Goal: Task Accomplishment & Management: Manage account settings

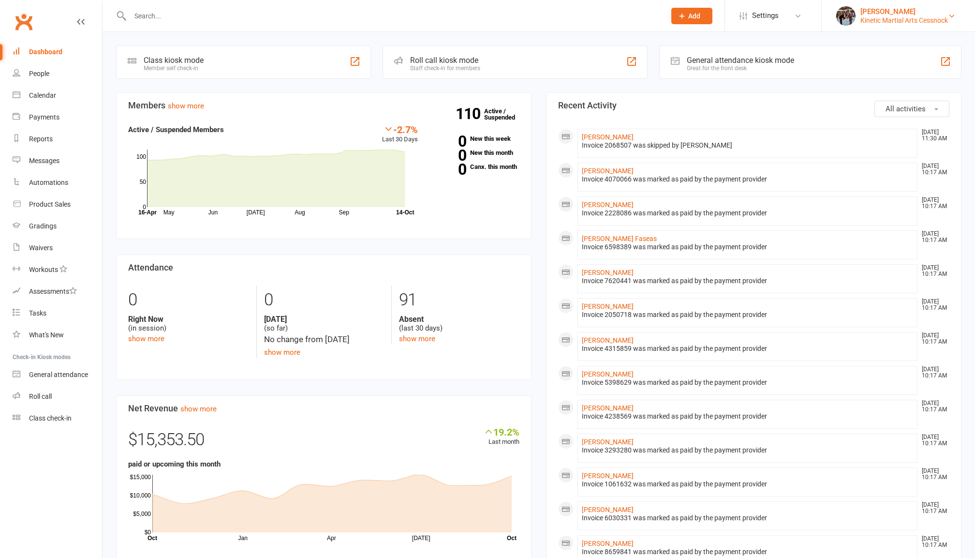
click at [928, 12] on div "[PERSON_NAME]" at bounding box center [904, 11] width 88 height 9
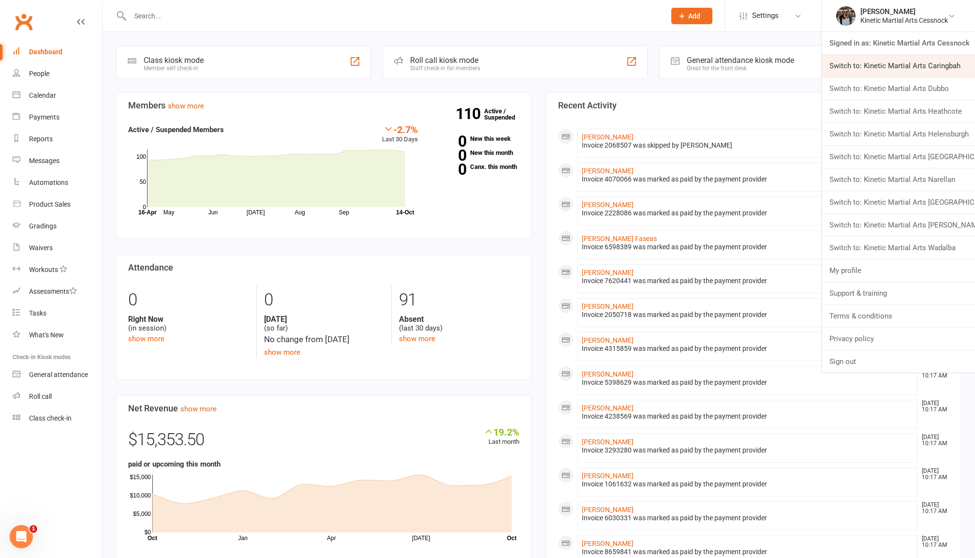
click at [932, 68] on link "Switch to: Kinetic Martial Arts Caringbah" at bounding box center [898, 66] width 153 height 22
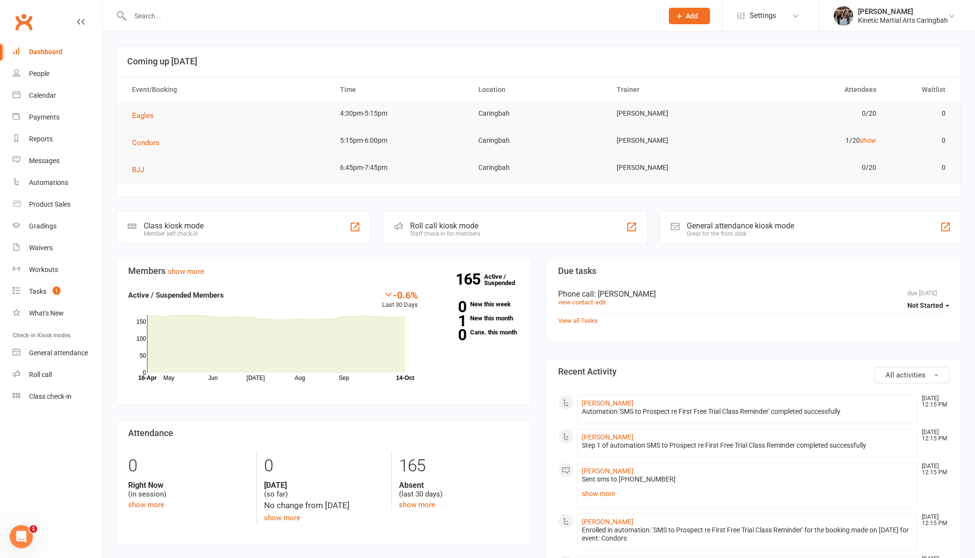
click at [194, 22] on input "text" at bounding box center [391, 16] width 529 height 14
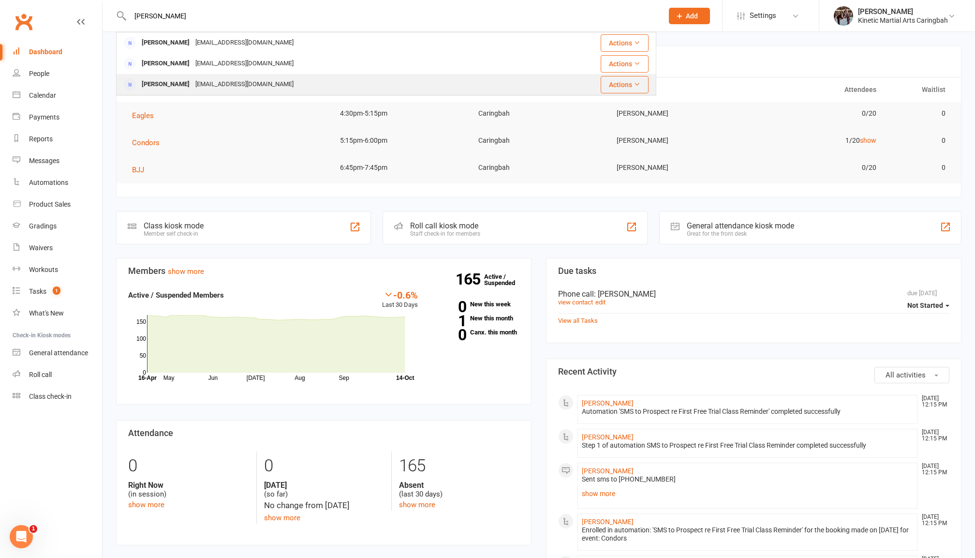
type input "[PERSON_NAME]"
click at [214, 80] on div "[EMAIL_ADDRESS][DOMAIN_NAME]" at bounding box center [244, 84] width 104 height 14
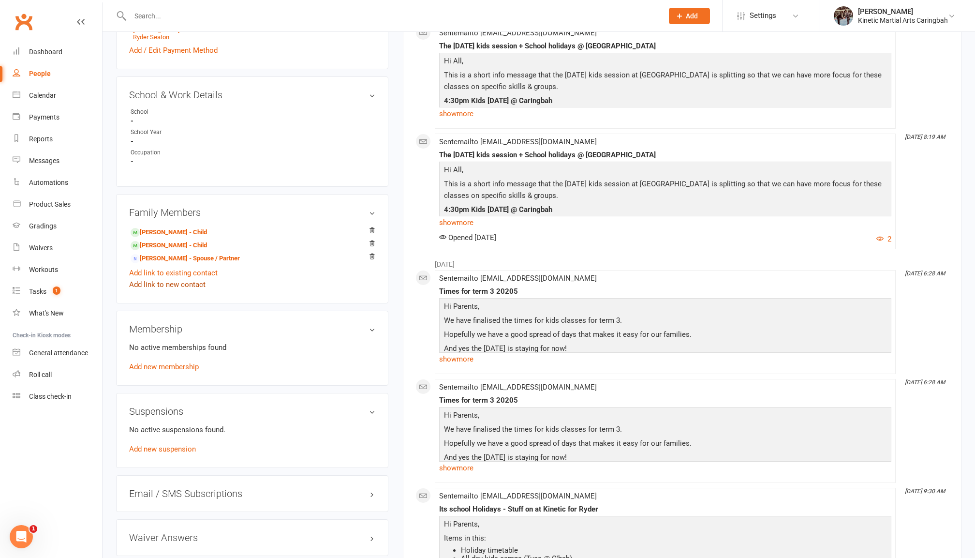
scroll to position [396, 0]
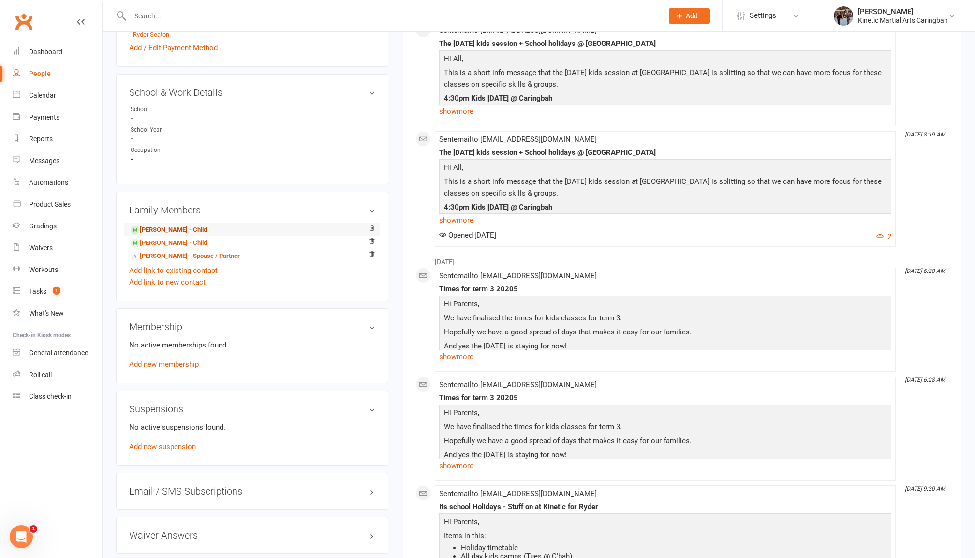
click at [196, 225] on link "[PERSON_NAME] - Child" at bounding box center [169, 230] width 76 height 10
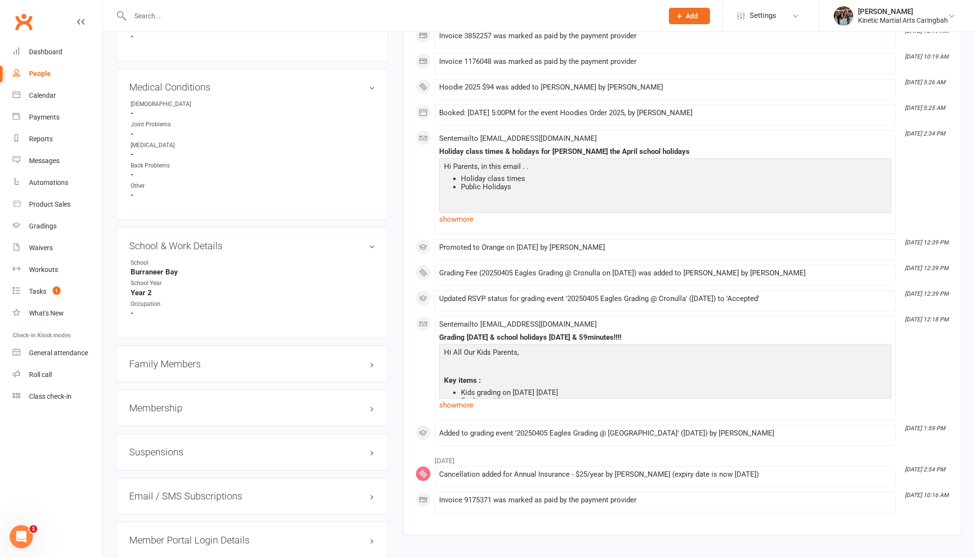
scroll to position [943, 0]
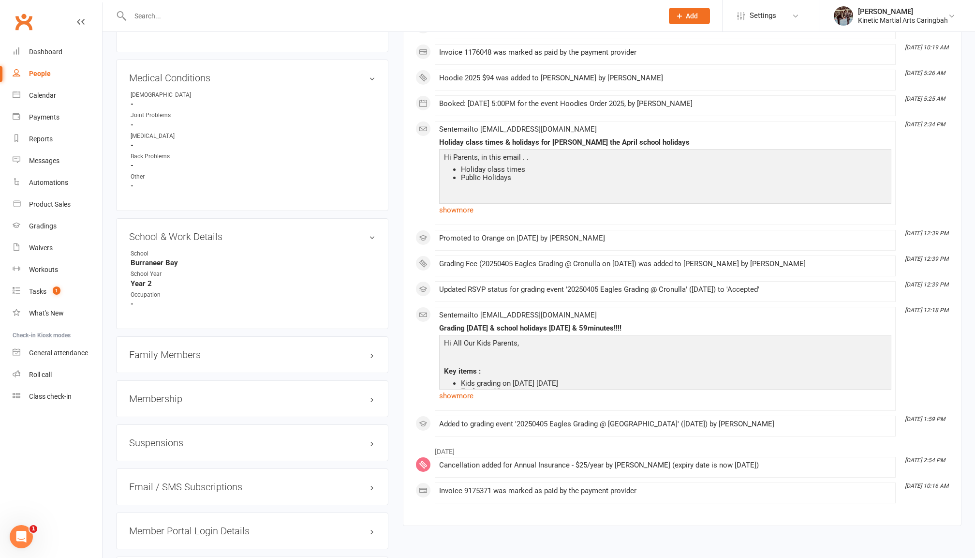
click at [269, 393] on h3 "Membership" at bounding box center [252, 398] width 246 height 11
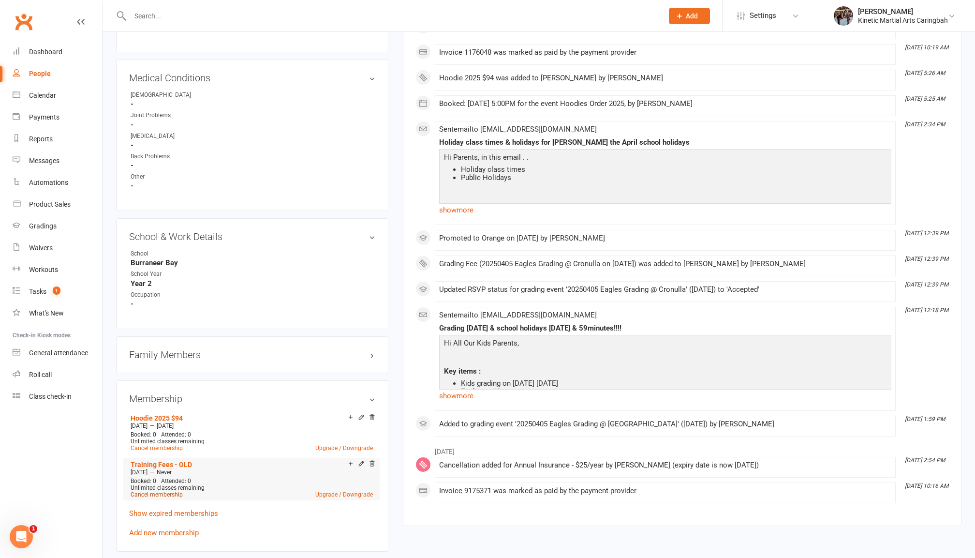
click at [167, 491] on link "Cancel membership" at bounding box center [157, 494] width 52 height 7
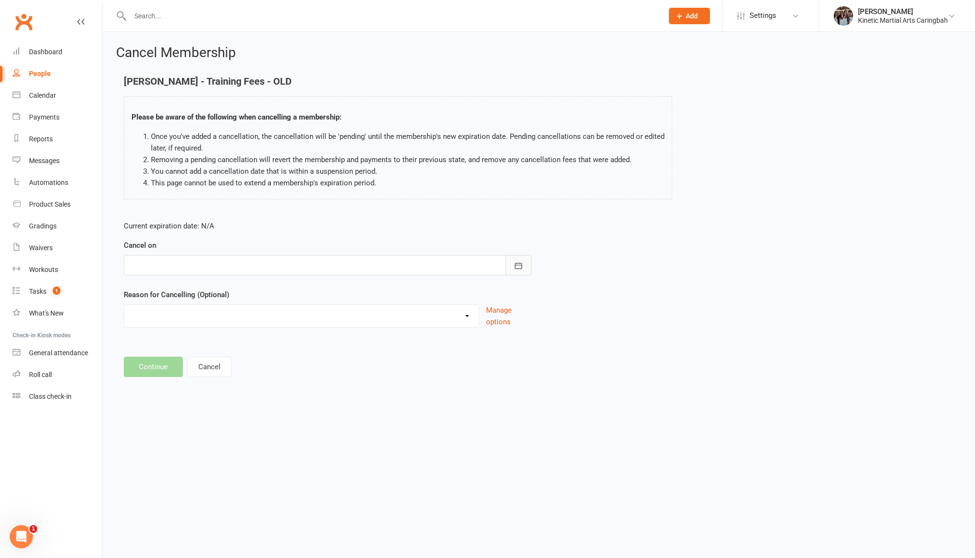
click at [514, 262] on icon "button" at bounding box center [519, 266] width 10 height 10
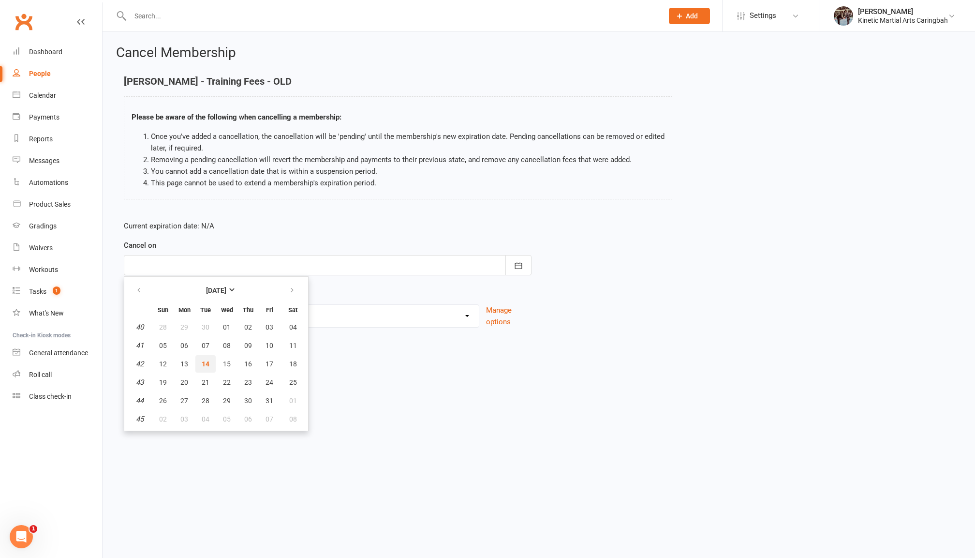
click at [207, 364] on span "14" at bounding box center [206, 364] width 8 height 8
type input "[DATE]"
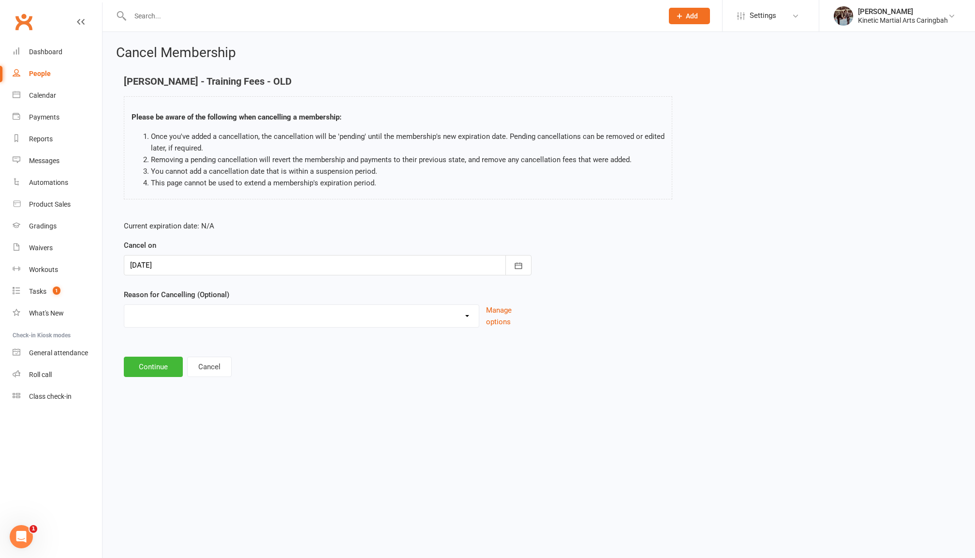
select select "13"
click at [190, 364] on input at bounding box center [328, 366] width 408 height 20
type input "Scheduling"
click at [163, 417] on button "Continue" at bounding box center [153, 416] width 59 height 20
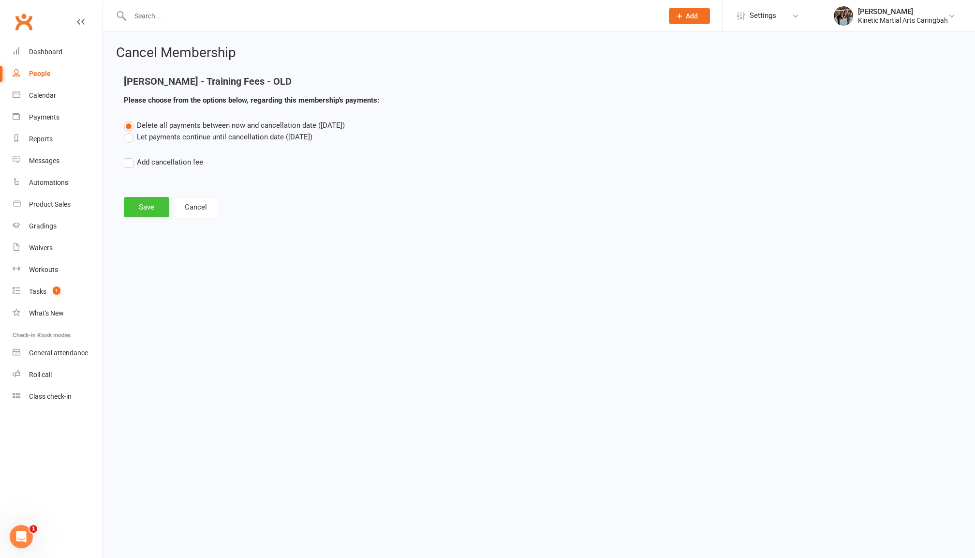
click at [146, 211] on button "Save" at bounding box center [146, 207] width 45 height 20
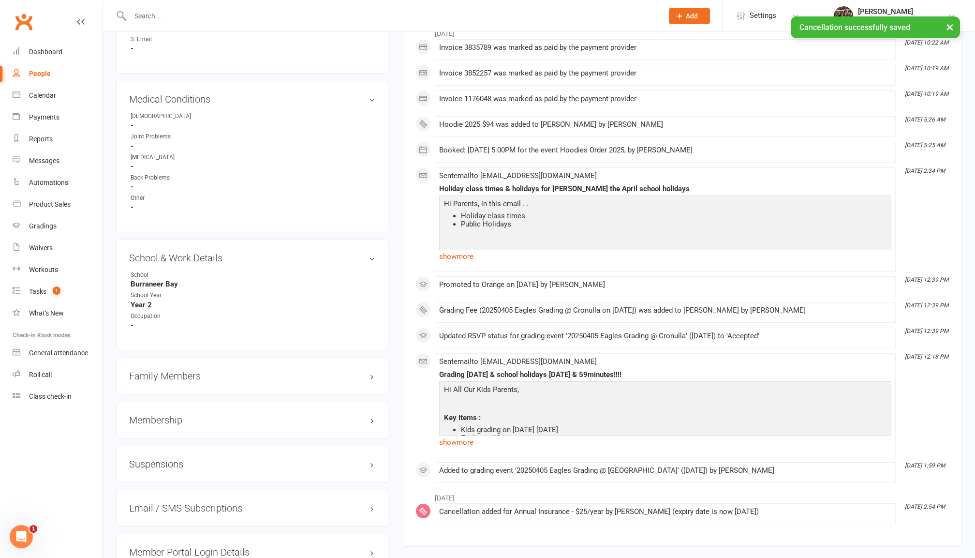
scroll to position [925, 0]
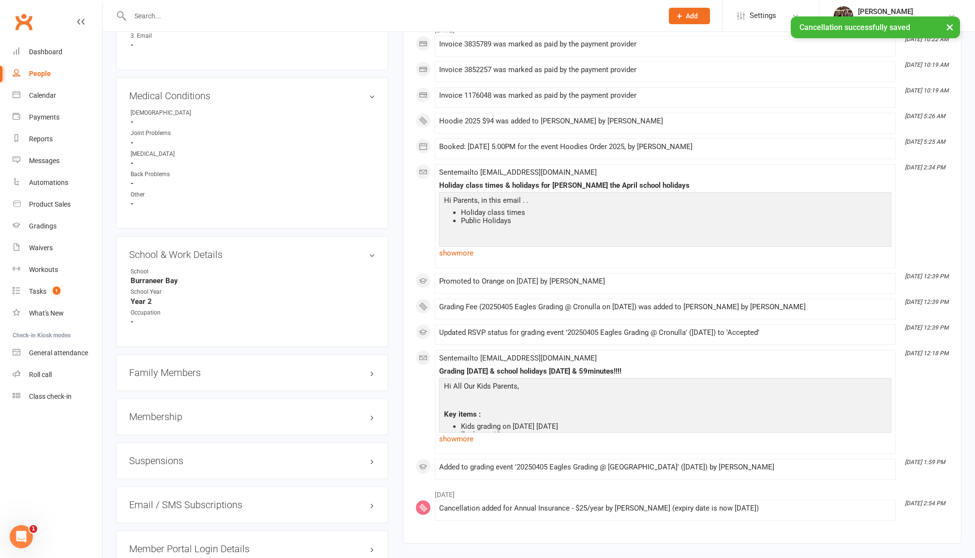
click at [319, 411] on h3 "Membership" at bounding box center [252, 416] width 246 height 11
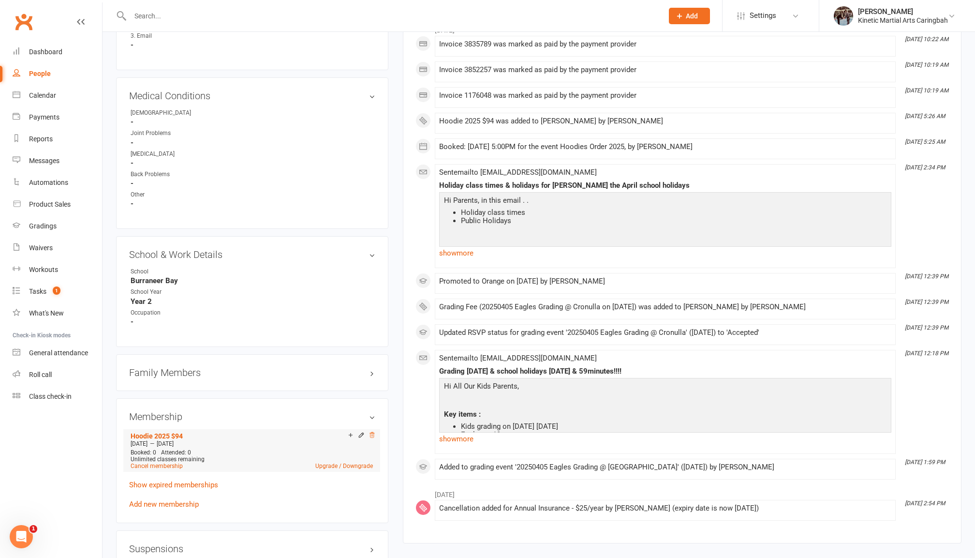
click at [372, 431] on icon at bounding box center [372, 434] width 7 height 7
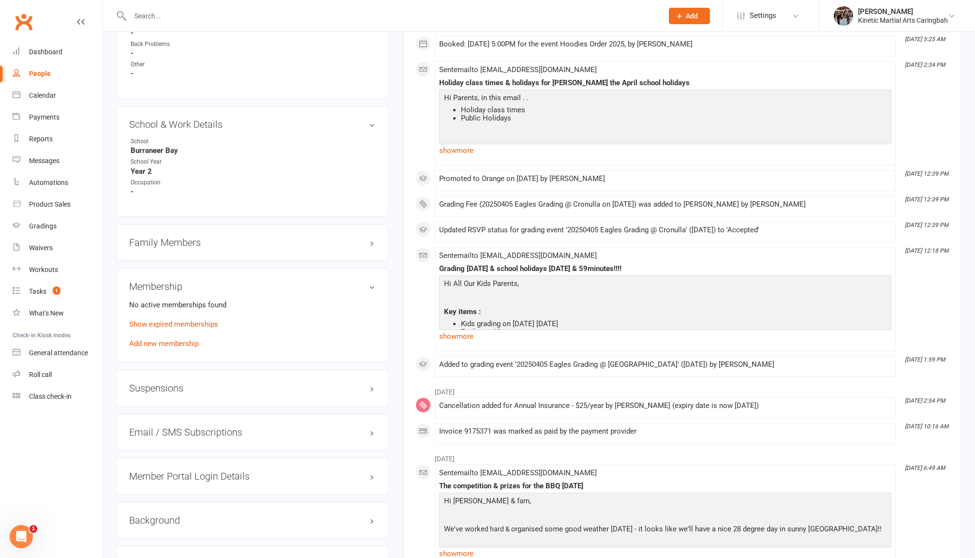
scroll to position [1051, 0]
click at [207, 225] on div "Family Members" at bounding box center [252, 243] width 272 height 37
click at [210, 229] on div "Family Members" at bounding box center [252, 243] width 272 height 37
click at [200, 238] on h3 "Family Members" at bounding box center [252, 243] width 246 height 11
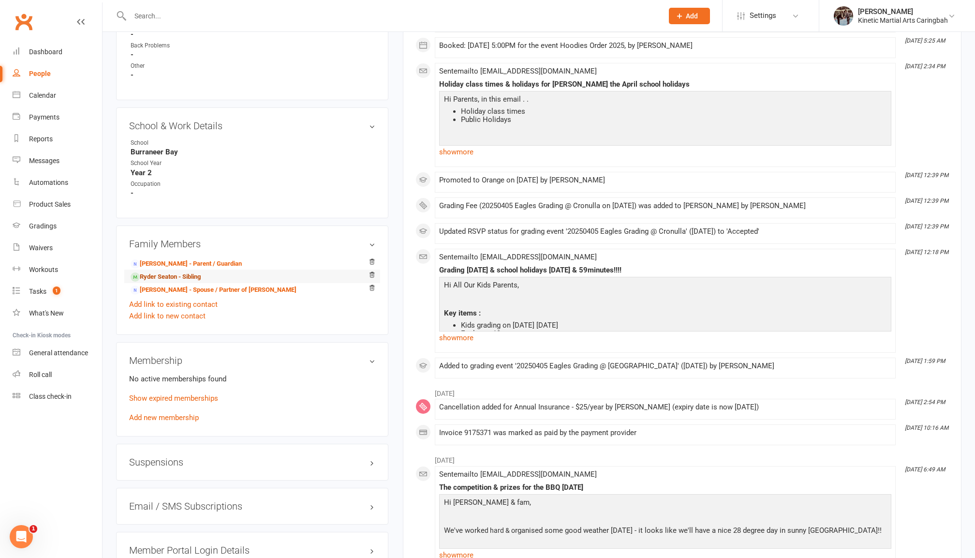
click at [192, 272] on link "Ryder Seaton - Sibling" at bounding box center [166, 277] width 70 height 10
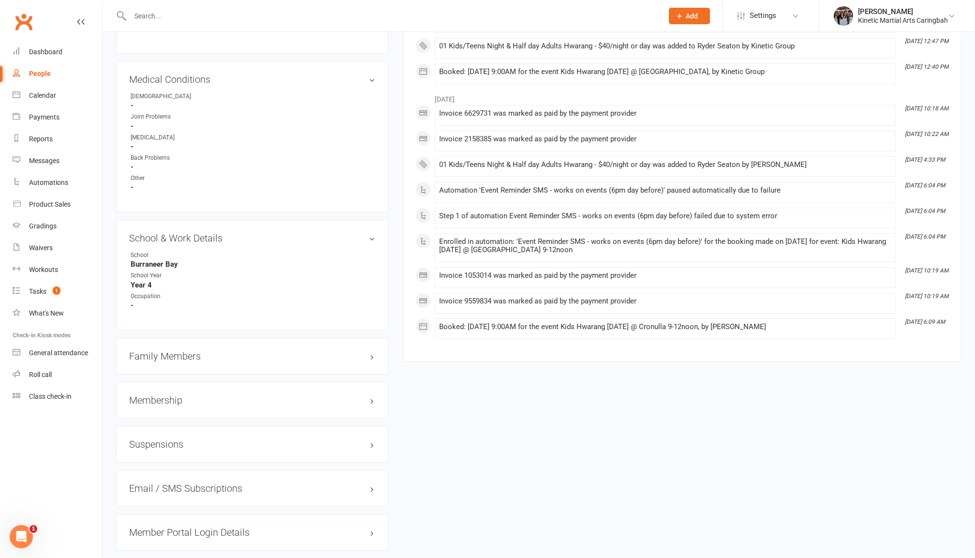
scroll to position [945, 0]
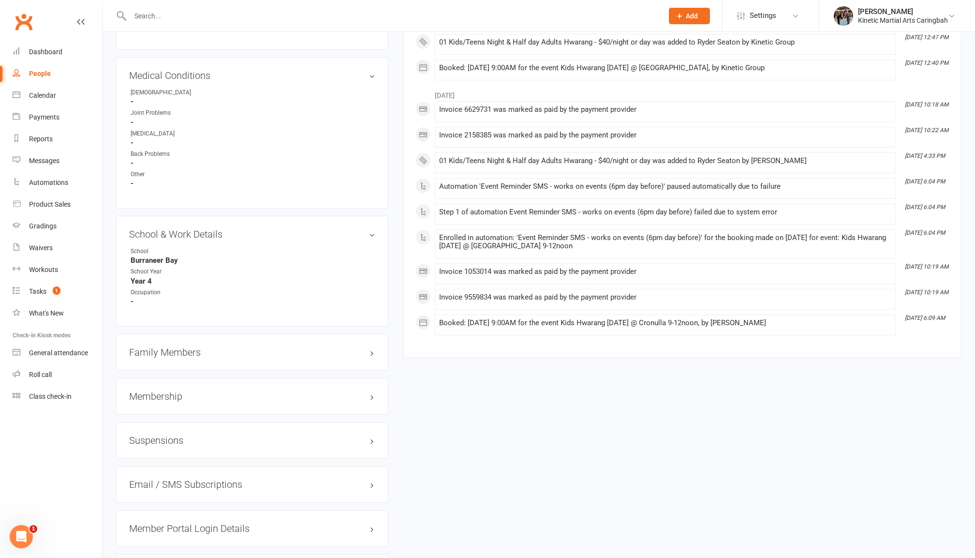
click at [261, 391] on h3 "Membership" at bounding box center [252, 396] width 246 height 11
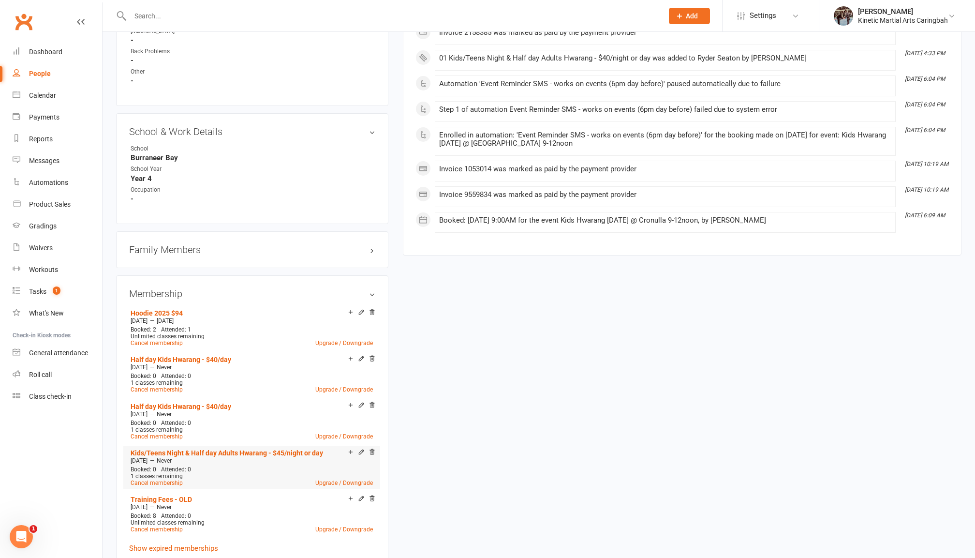
scroll to position [1081, 0]
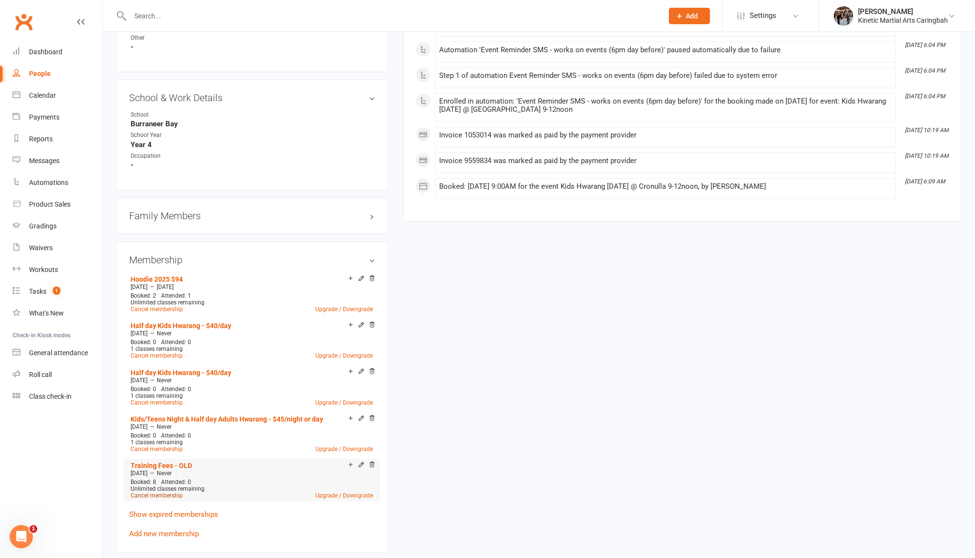
click at [168, 492] on link "Cancel membership" at bounding box center [157, 495] width 52 height 7
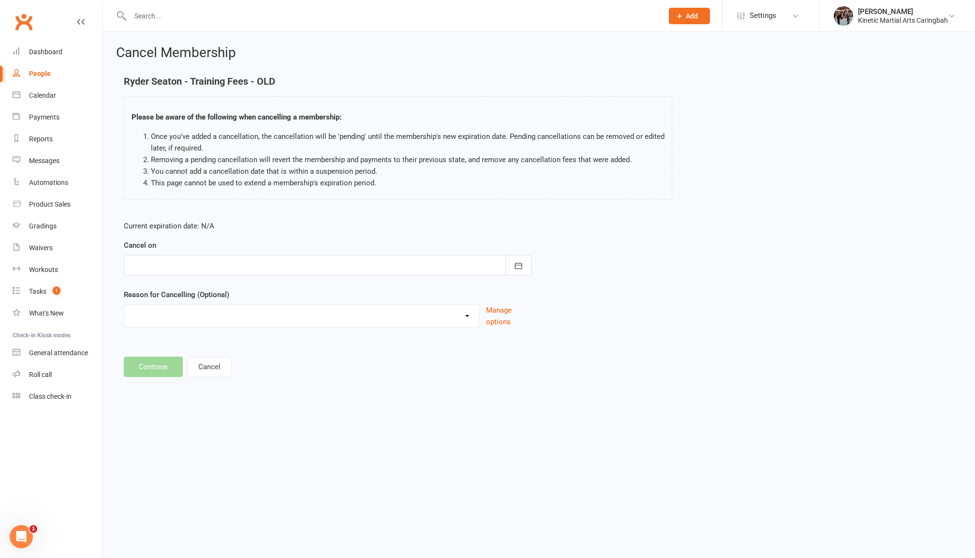
click at [387, 264] on div at bounding box center [328, 265] width 408 height 20
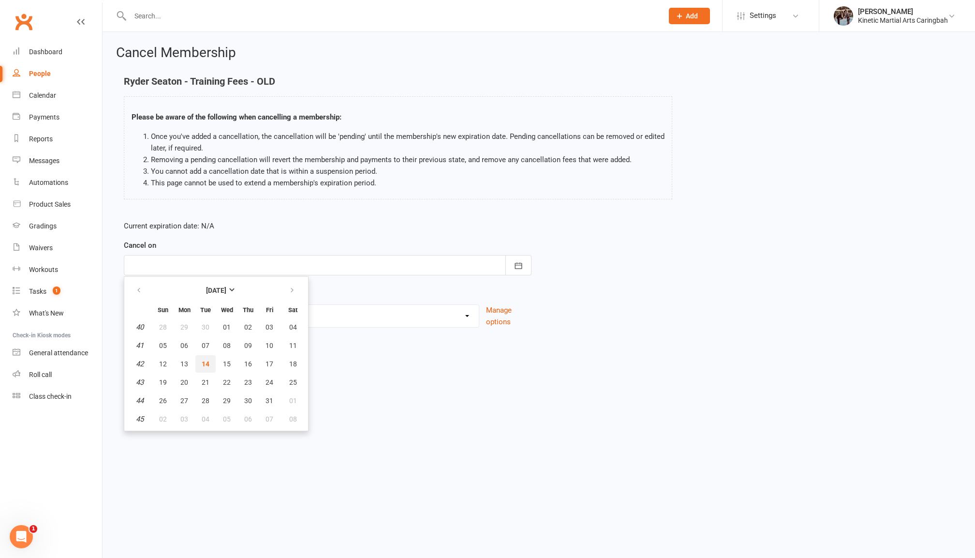
click at [208, 361] on span "14" at bounding box center [206, 364] width 8 height 8
type input "[DATE]"
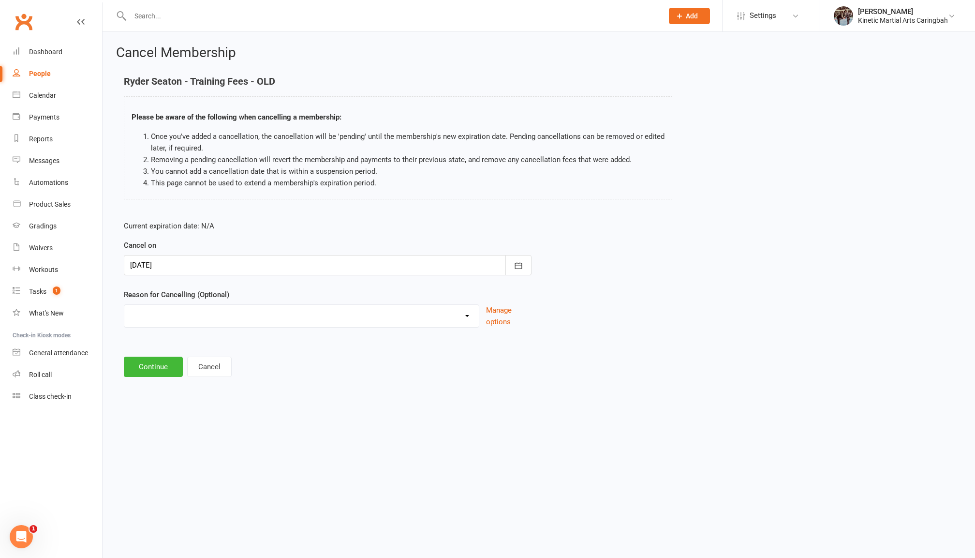
paste select "13"
select select "13"
click at [203, 360] on input at bounding box center [328, 366] width 408 height 20
paste input "Scheduling"
type input "Scheduling"
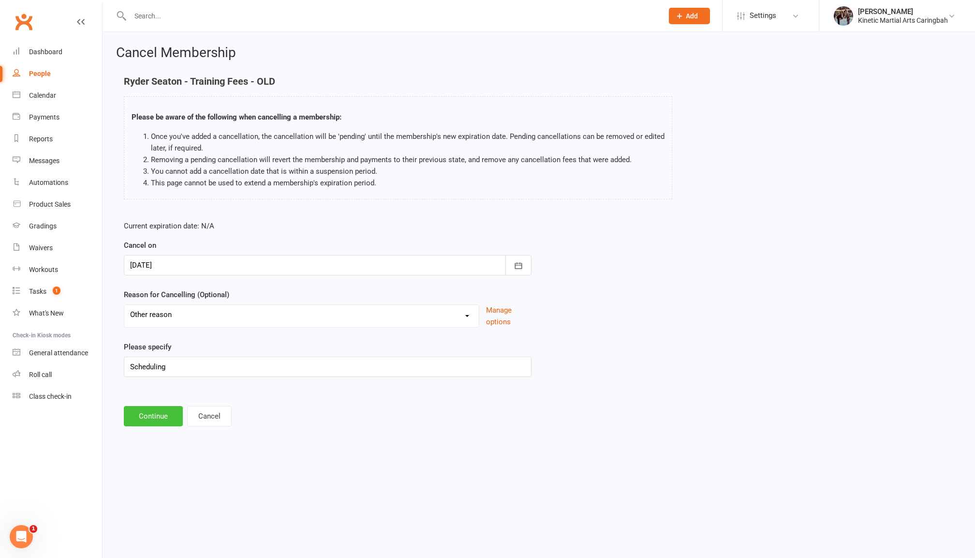
click at [169, 424] on button "Continue" at bounding box center [153, 416] width 59 height 20
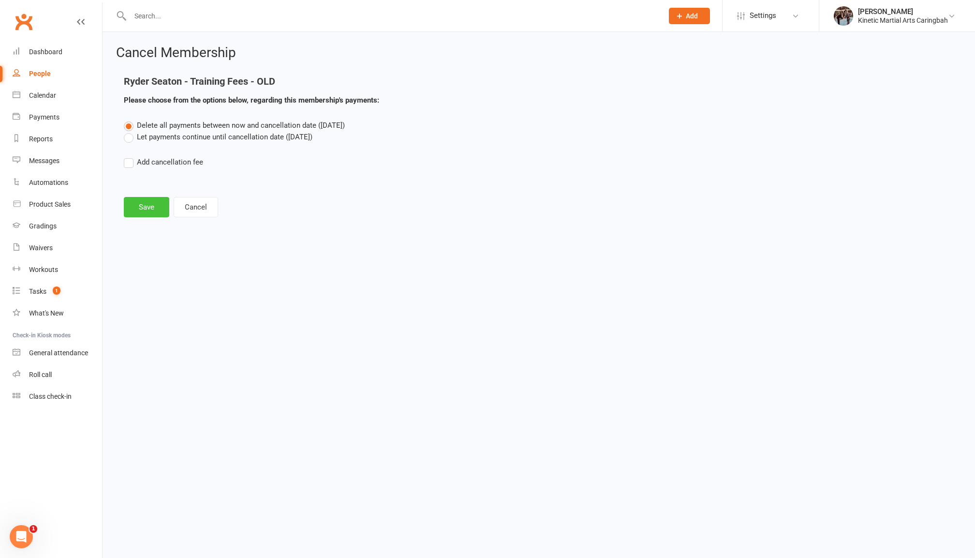
click at [146, 208] on button "Save" at bounding box center [146, 207] width 45 height 20
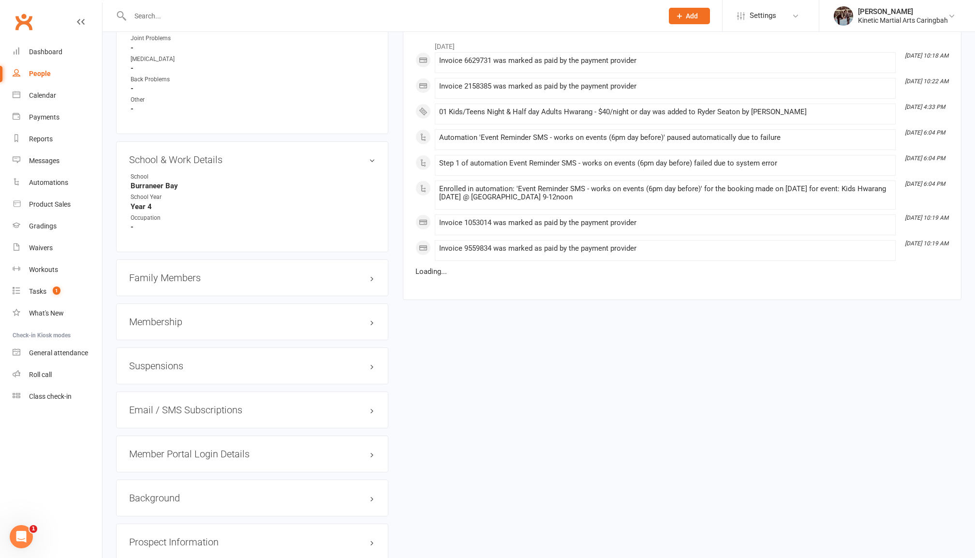
scroll to position [1032, 0]
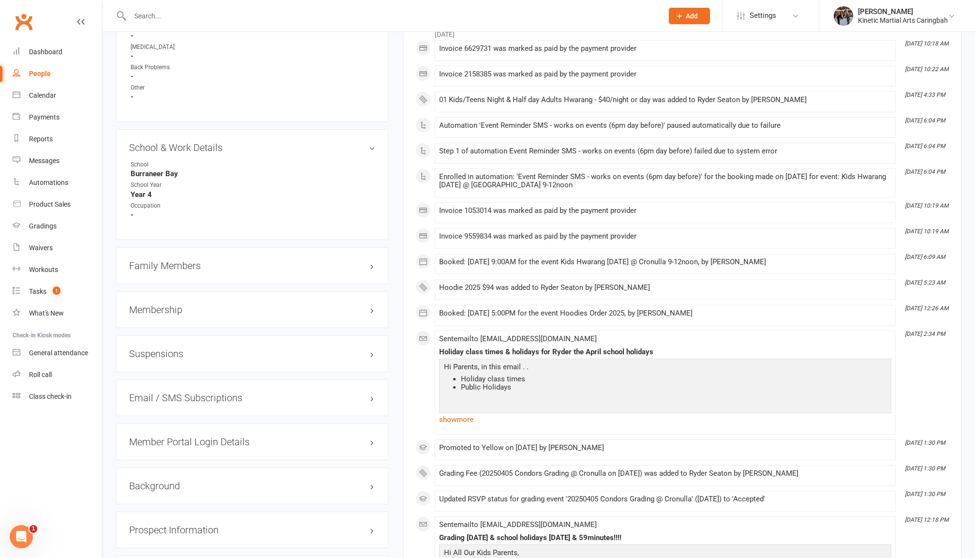
click at [188, 304] on h3 "Membership" at bounding box center [252, 309] width 246 height 11
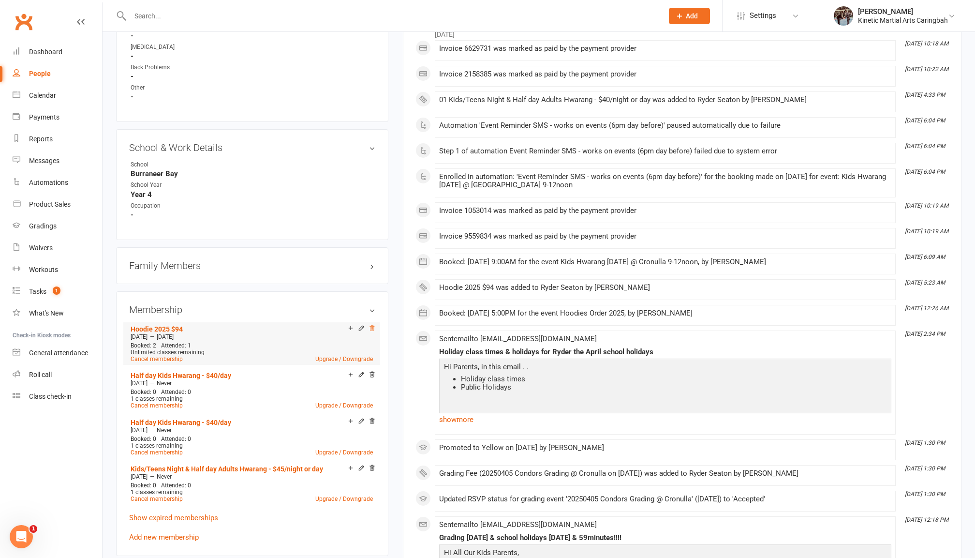
click at [373, 325] on icon at bounding box center [372, 327] width 5 height 5
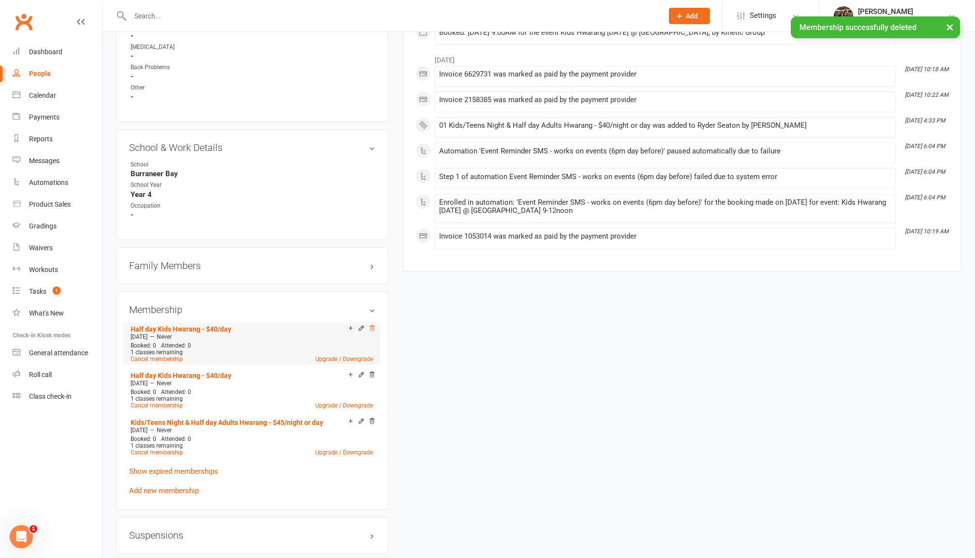
click at [372, 325] on icon at bounding box center [372, 327] width 5 height 5
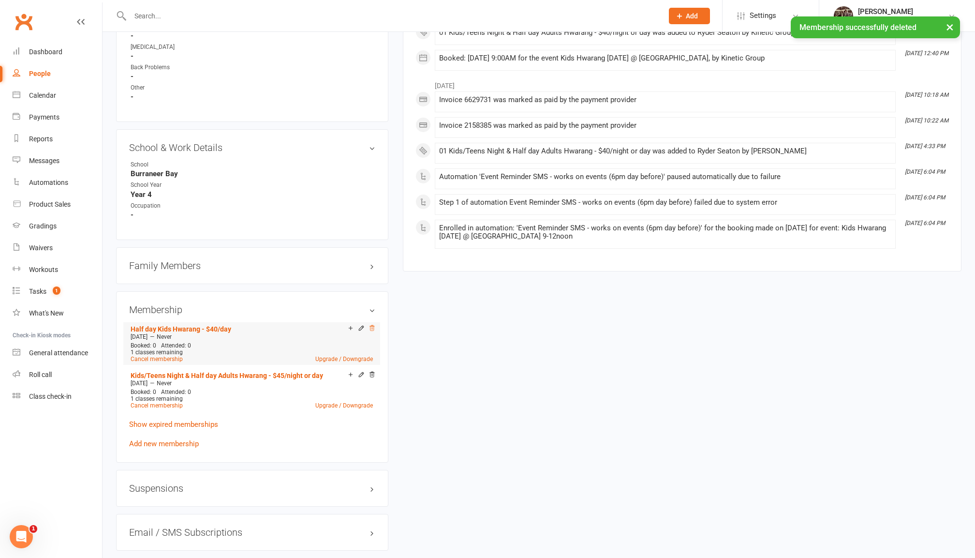
click at [370, 325] on icon at bounding box center [372, 327] width 5 height 5
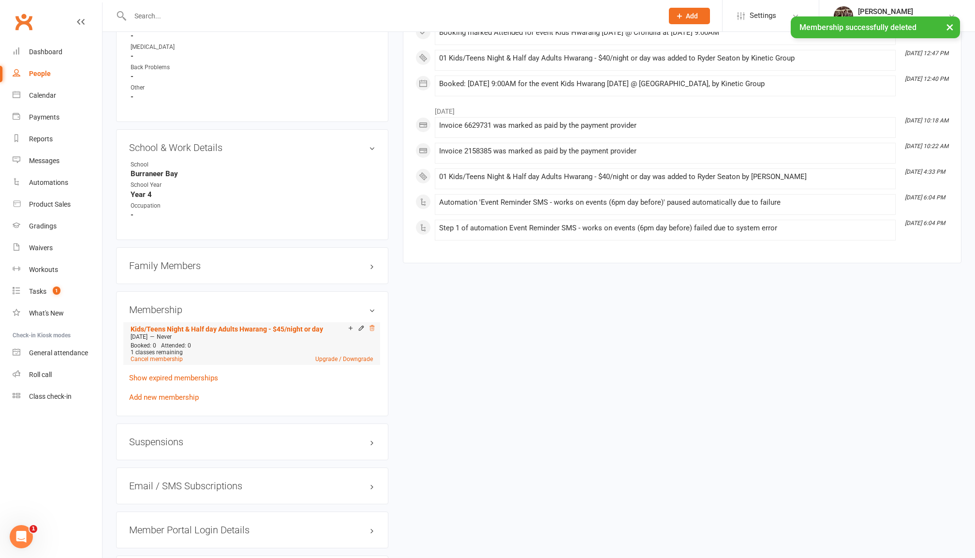
click at [371, 325] on icon at bounding box center [372, 328] width 7 height 7
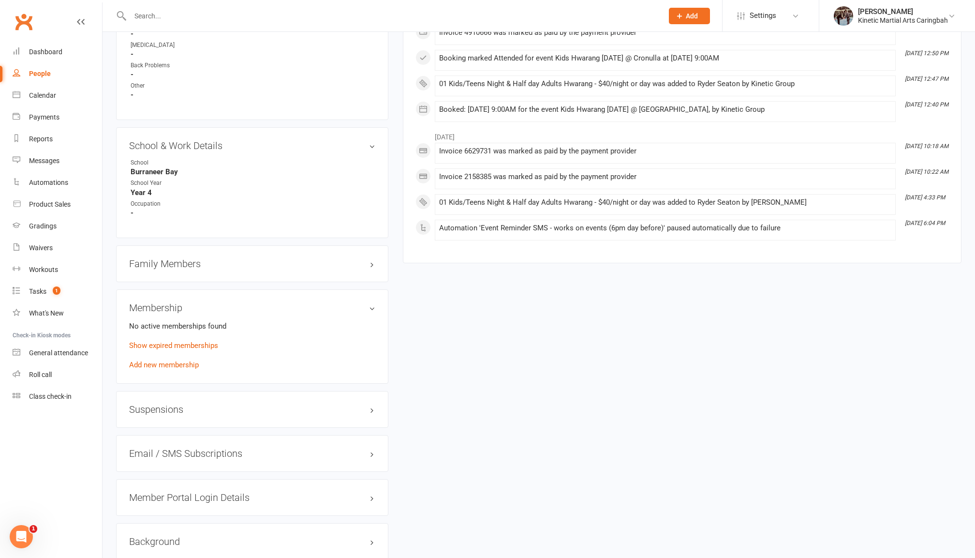
click at [55, 70] on link "People" at bounding box center [57, 74] width 89 height 22
select select "100"
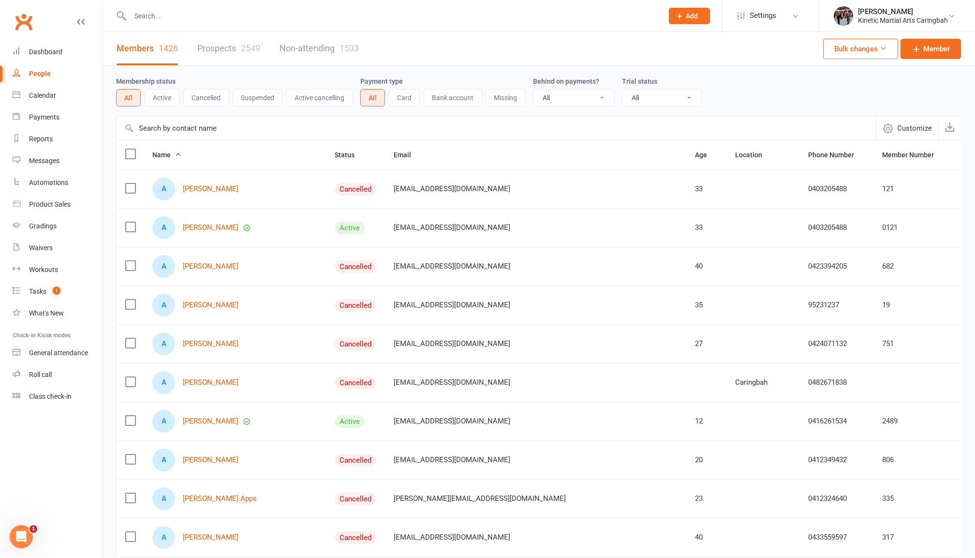
click at [163, 93] on button "Active" at bounding box center [162, 97] width 35 height 17
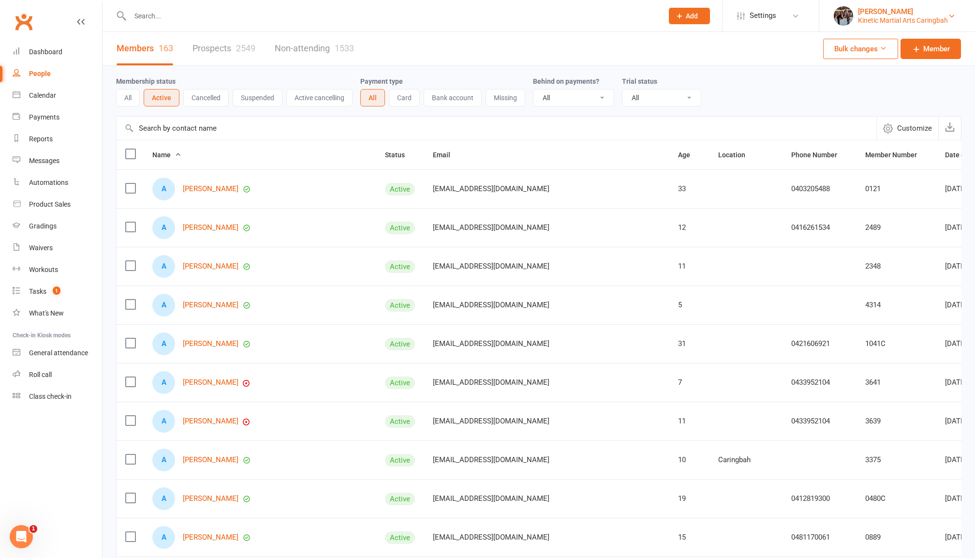
click at [943, 16] on div "Kinetic Martial Arts Caringbah" at bounding box center [903, 20] width 90 height 9
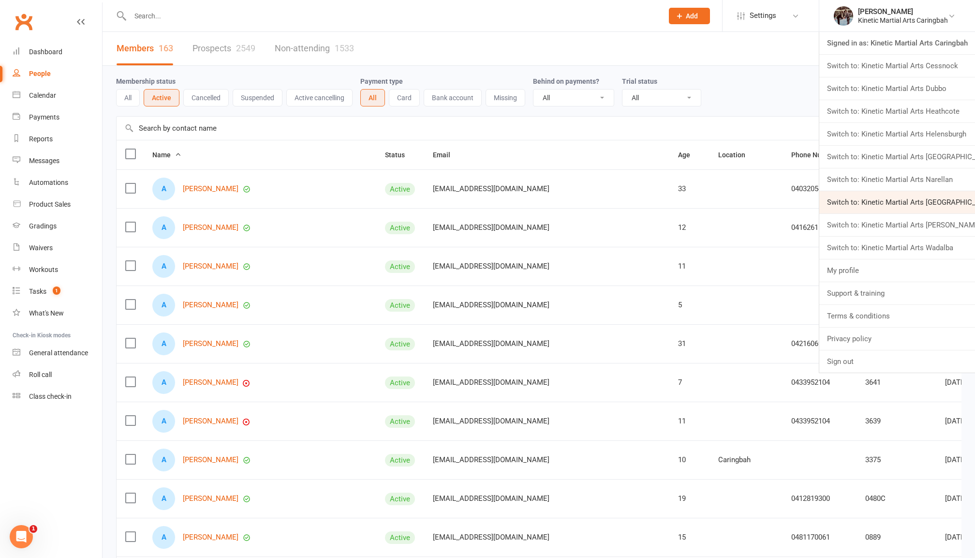
click at [953, 201] on link "Switch to: Kinetic Martial Arts [GEOGRAPHIC_DATA]" at bounding box center [897, 202] width 156 height 22
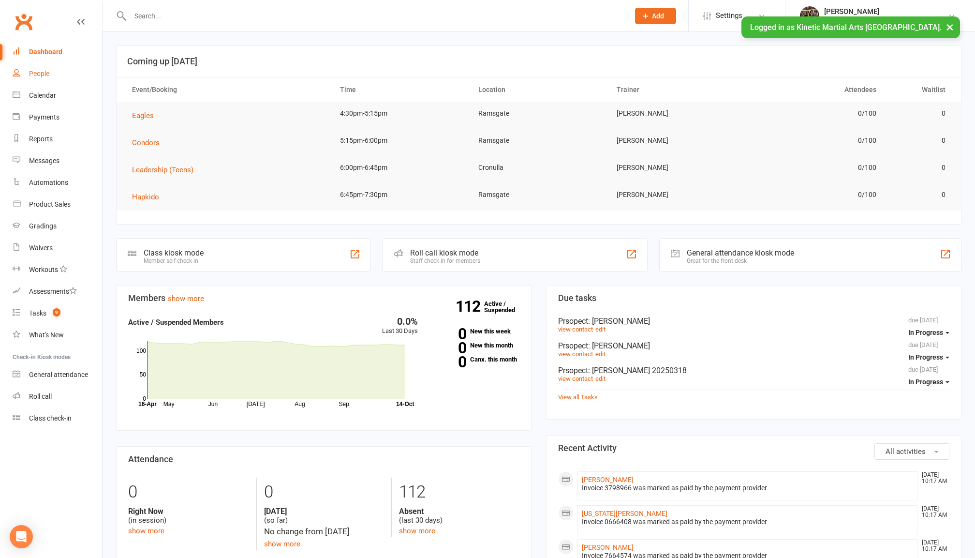
click at [44, 74] on div "People" at bounding box center [39, 74] width 20 height 8
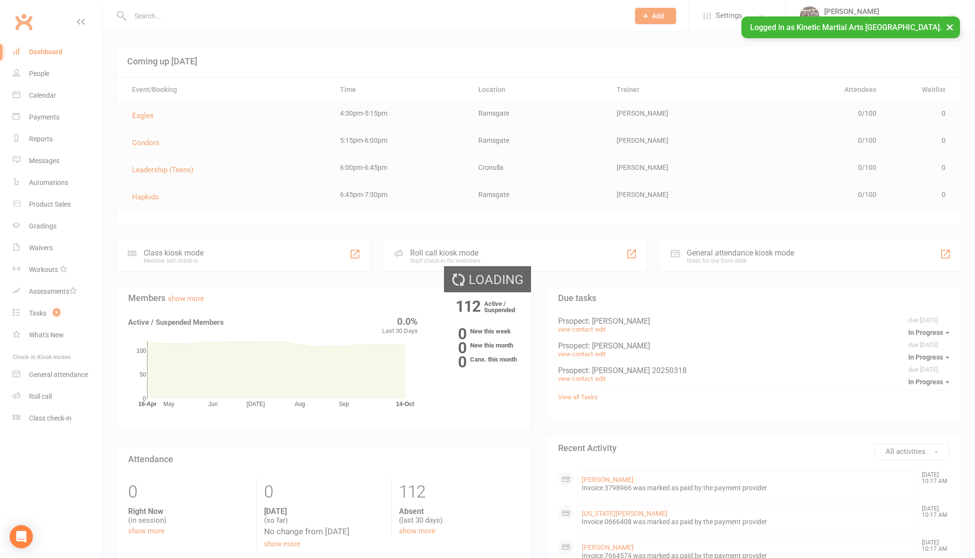
select select "100"
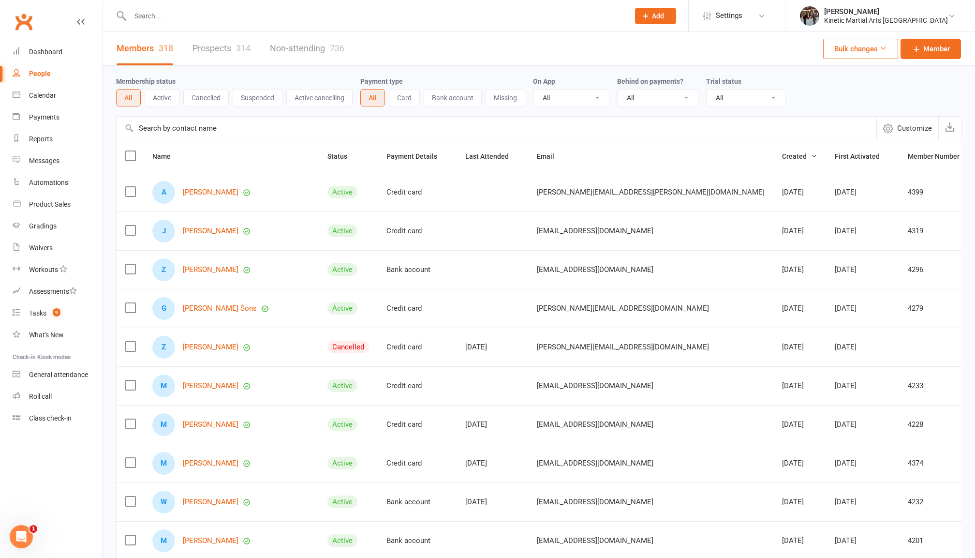
click at [149, 95] on button "Active" at bounding box center [162, 97] width 35 height 17
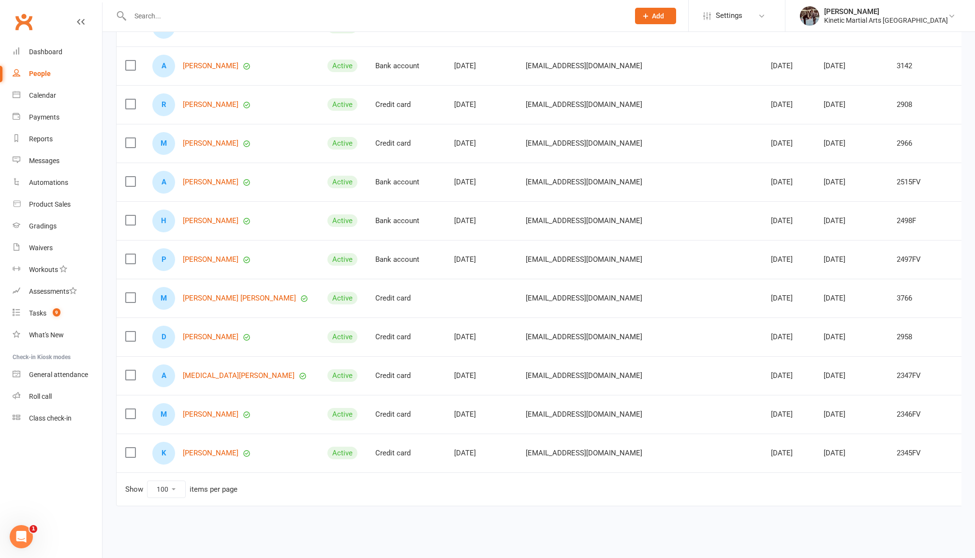
scroll to position [3595, 0]
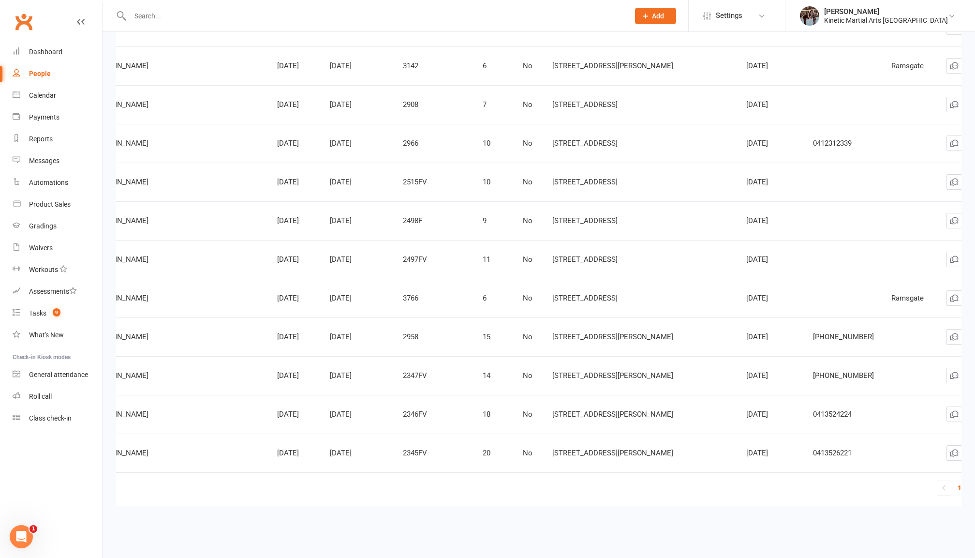
click at [965, 481] on link "2" at bounding box center [971, 488] width 12 height 14
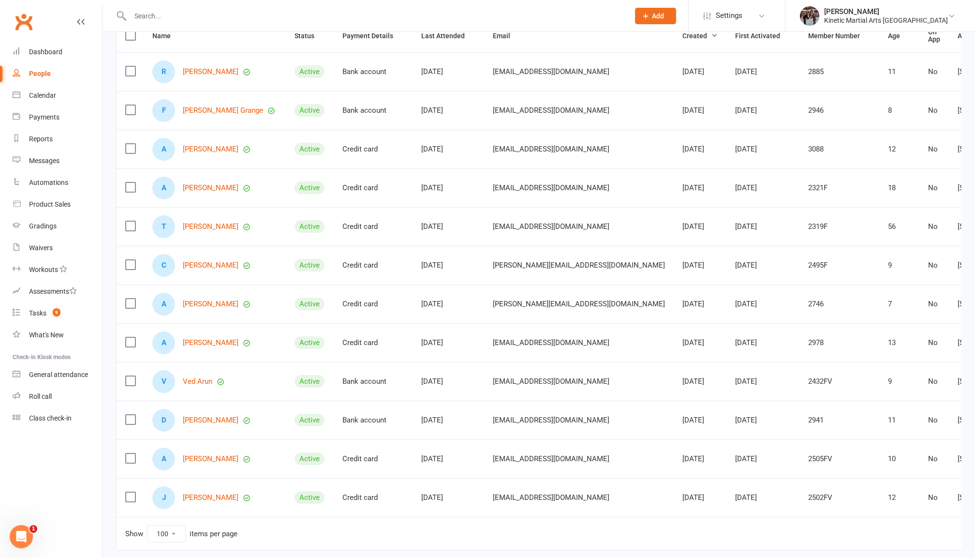
scroll to position [120, 0]
click at [209, 21] on input "text" at bounding box center [374, 16] width 495 height 14
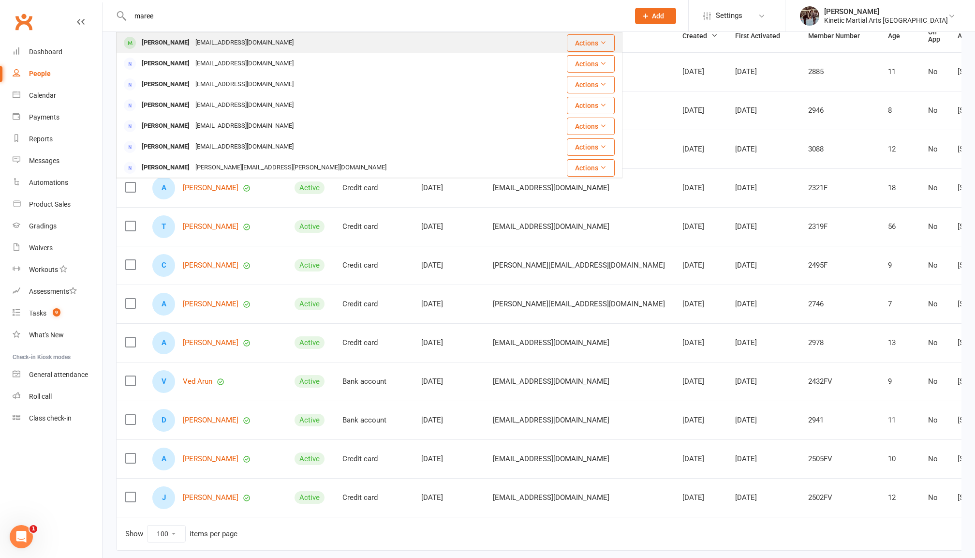
type input "maree"
click at [213, 39] on div "Noemail@example.com" at bounding box center [244, 43] width 104 height 14
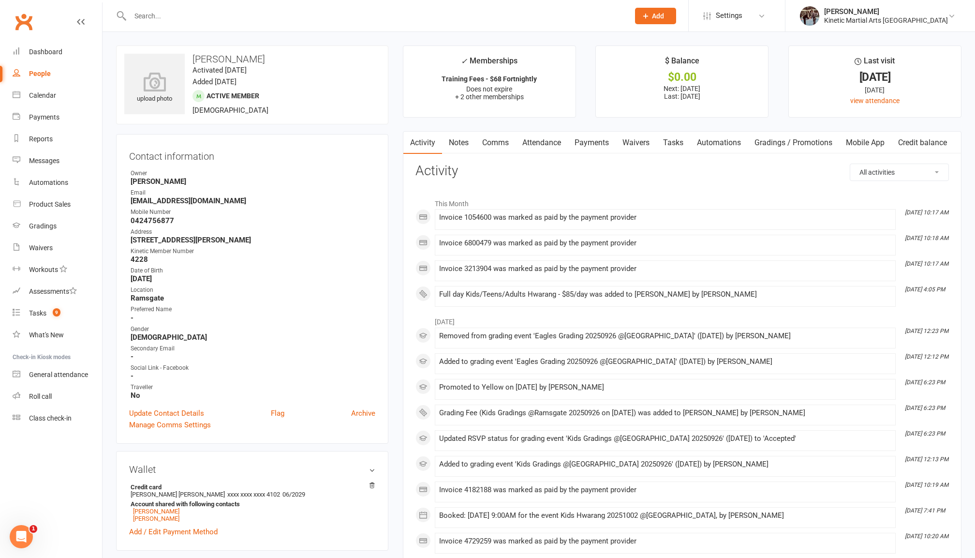
click at [591, 138] on link "Payments" at bounding box center [592, 143] width 48 height 22
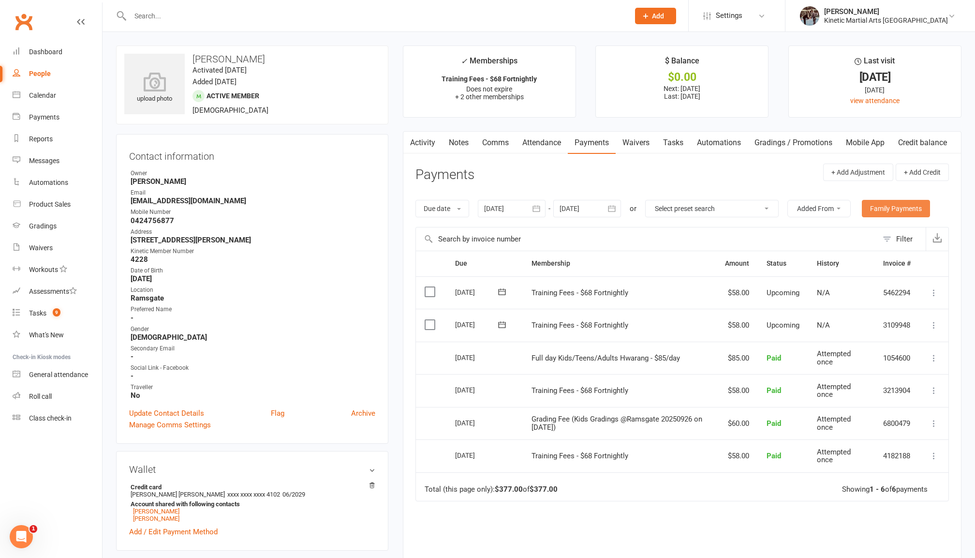
click at [890, 208] on link "Family Payments" at bounding box center [896, 208] width 68 height 17
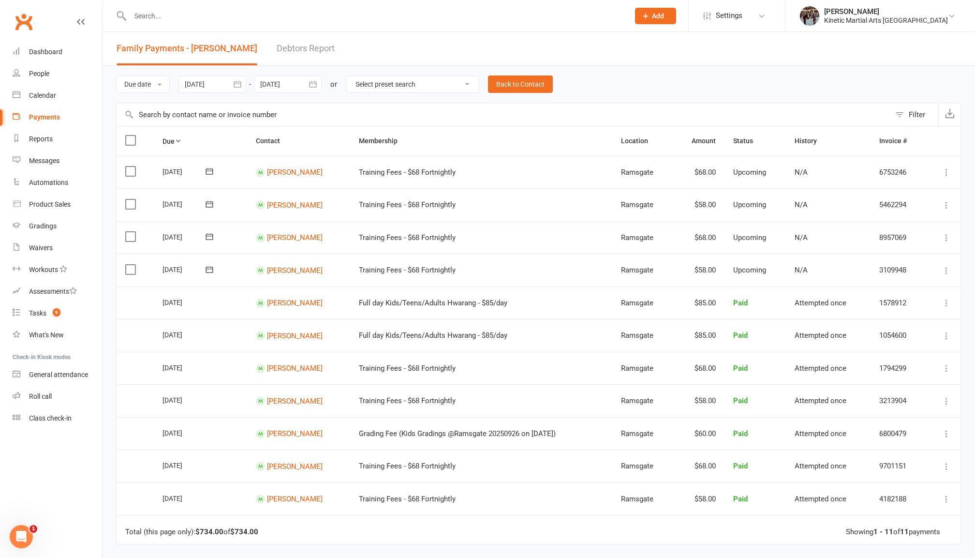
click at [246, 80] on button "button" at bounding box center [237, 83] width 17 height 17
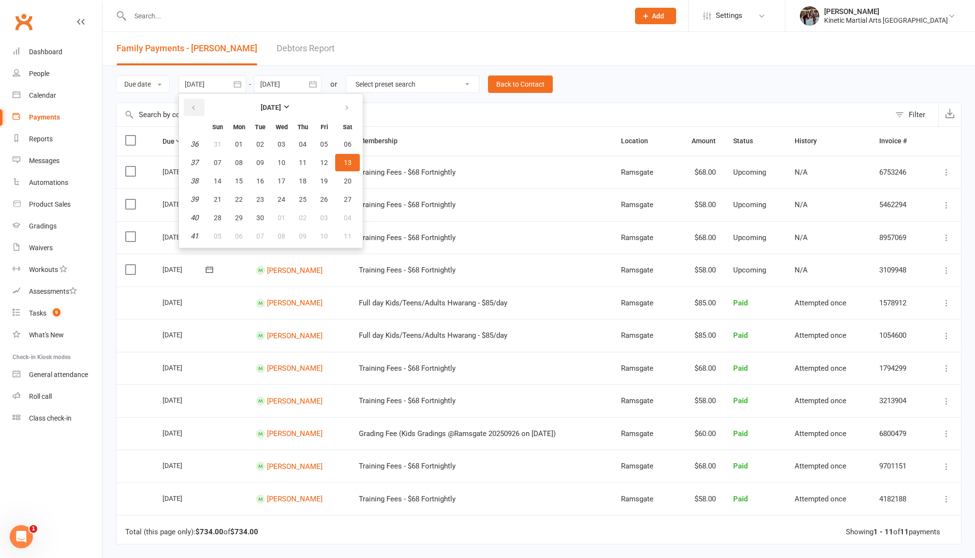
click at [195, 111] on icon "button" at bounding box center [193, 108] width 7 height 8
click at [326, 144] on span "01" at bounding box center [324, 144] width 8 height 8
type input "01 Aug 2025"
